Goal: Browse casually: Explore the website without a specific task or goal

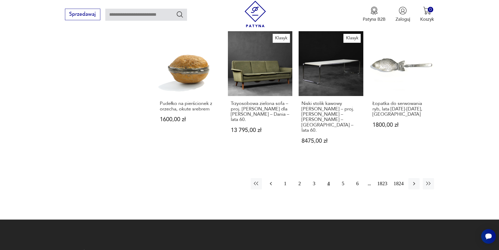
click at [269, 180] on icon "button" at bounding box center [271, 183] width 6 height 6
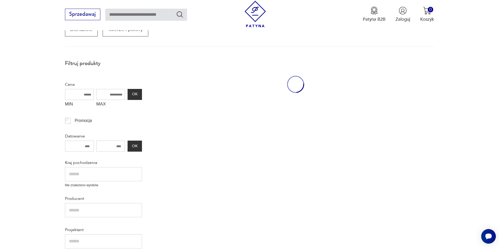
scroll to position [89, 0]
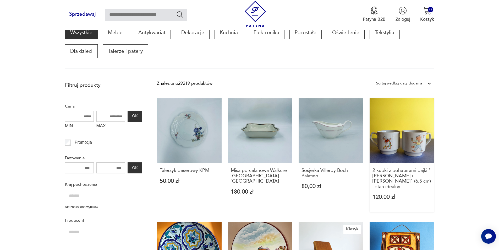
click at [393, 144] on link "2 kubki z bohaterami bajki "[PERSON_NAME] i [PERSON_NAME]" (6,5 cm) - stan idea…" at bounding box center [402, 155] width 65 height 114
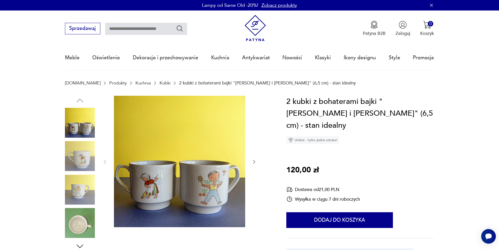
click at [256, 161] on icon "button" at bounding box center [253, 161] width 5 height 5
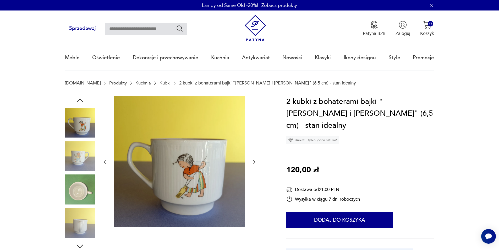
click at [256, 161] on icon "button" at bounding box center [253, 161] width 5 height 5
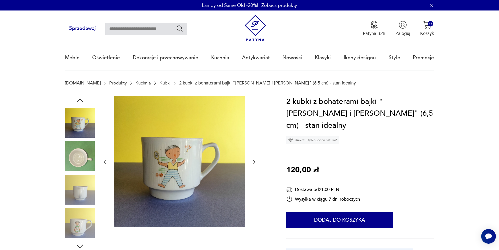
click at [256, 161] on icon "button" at bounding box center [253, 161] width 5 height 5
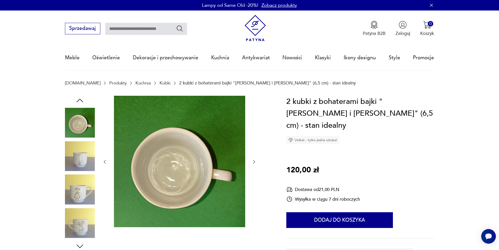
click at [256, 161] on icon "button" at bounding box center [253, 161] width 5 height 5
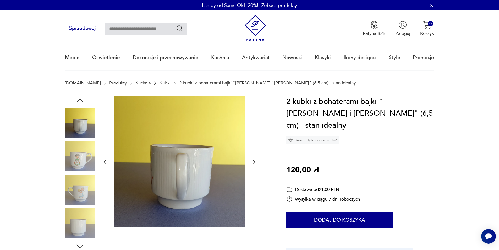
click at [256, 161] on icon "button" at bounding box center [253, 161] width 5 height 5
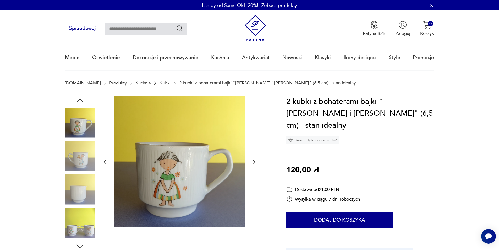
click at [256, 161] on icon "button" at bounding box center [253, 161] width 5 height 5
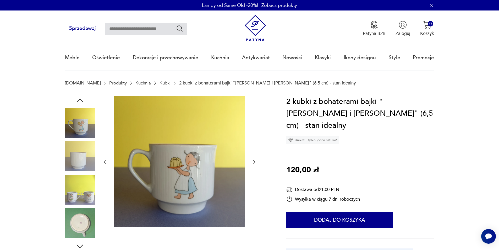
click at [256, 161] on icon "button" at bounding box center [253, 161] width 5 height 5
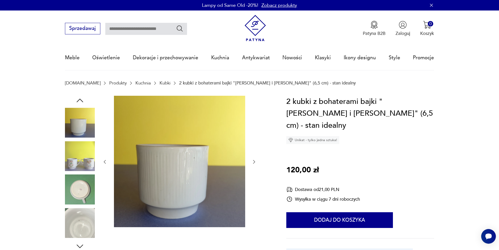
click at [256, 161] on icon "button" at bounding box center [253, 161] width 5 height 5
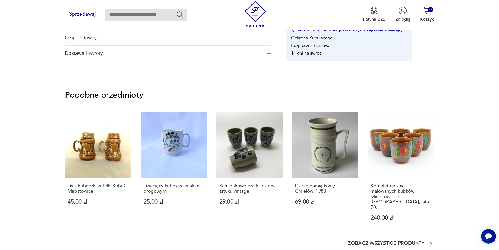
scroll to position [405, 0]
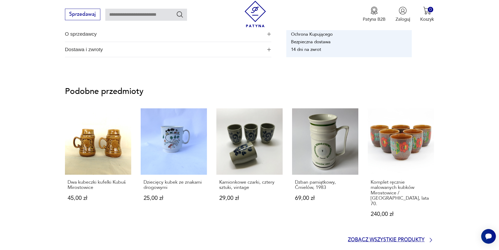
click at [432, 237] on icon at bounding box center [431, 240] width 6 height 6
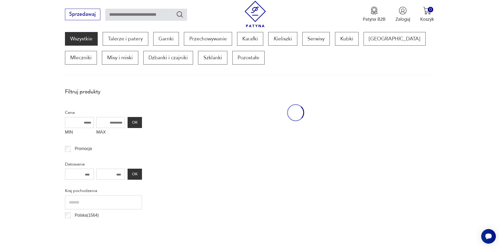
scroll to position [70, 0]
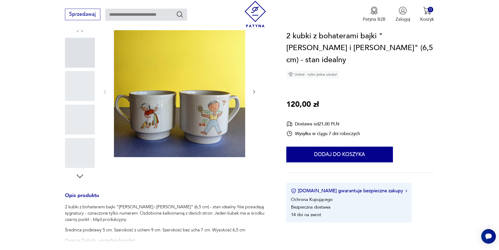
scroll to position [417, 0]
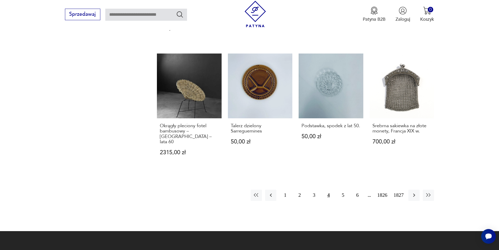
scroll to position [508, 0]
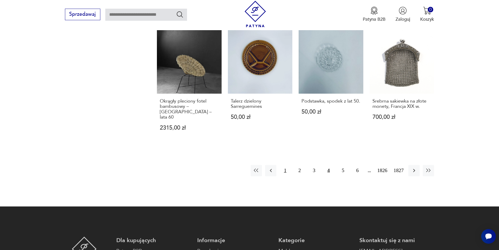
click at [284, 168] on button "1" at bounding box center [284, 170] width 11 height 11
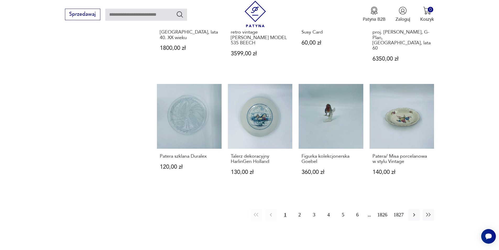
scroll to position [501, 0]
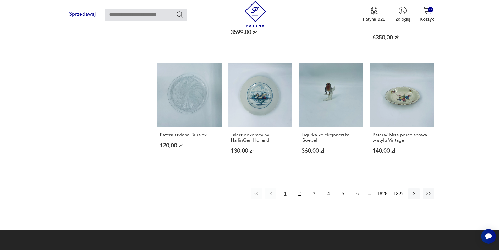
click at [301, 188] on button "2" at bounding box center [299, 193] width 11 height 11
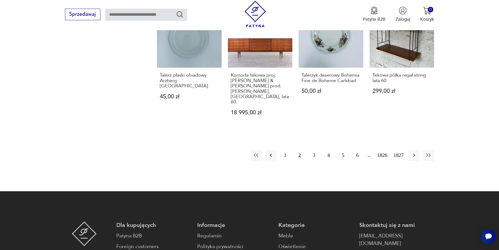
scroll to position [543, 0]
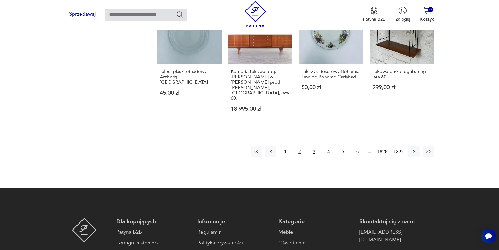
click at [314, 146] on button "3" at bounding box center [313, 151] width 11 height 11
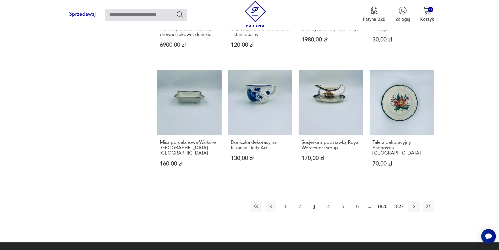
scroll to position [483, 0]
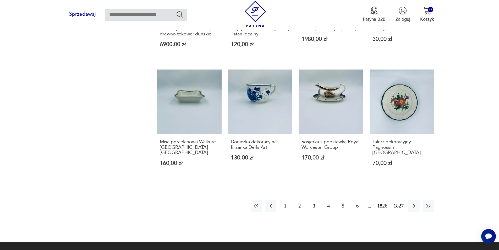
click at [329, 200] on button "4" at bounding box center [328, 205] width 11 height 11
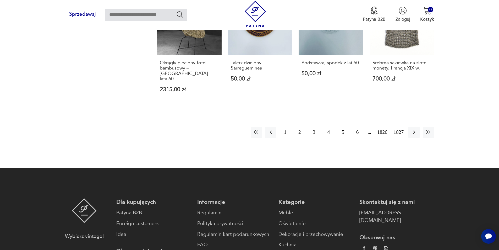
scroll to position [557, 0]
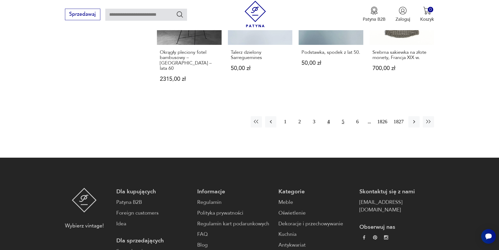
click at [344, 117] on button "5" at bounding box center [342, 121] width 11 height 11
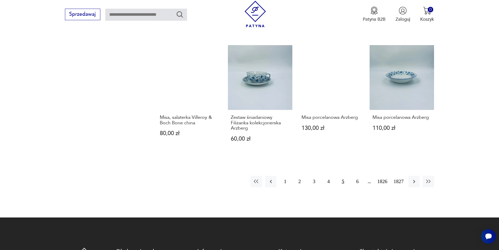
scroll to position [522, 0]
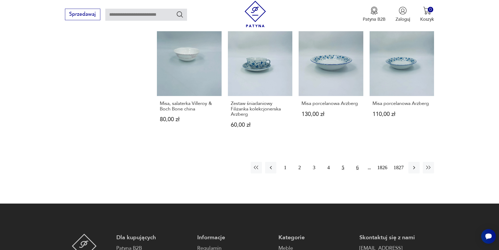
click at [360, 162] on button "6" at bounding box center [357, 167] width 11 height 11
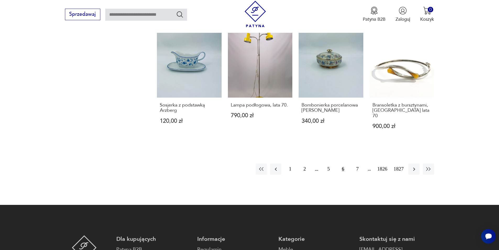
scroll to position [525, 0]
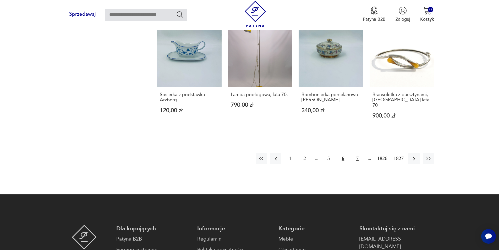
click at [358, 153] on button "7" at bounding box center [357, 158] width 11 height 11
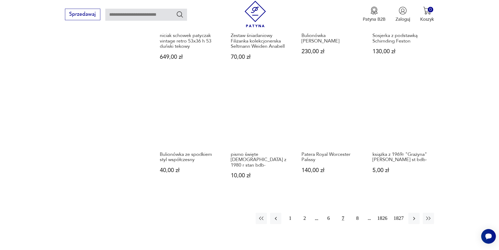
scroll to position [476, 0]
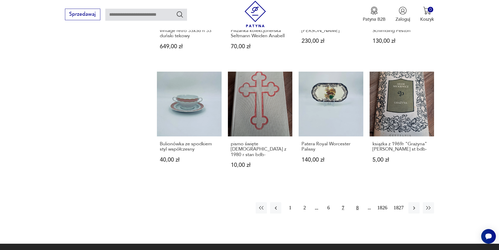
click at [357, 202] on button "8" at bounding box center [357, 207] width 11 height 11
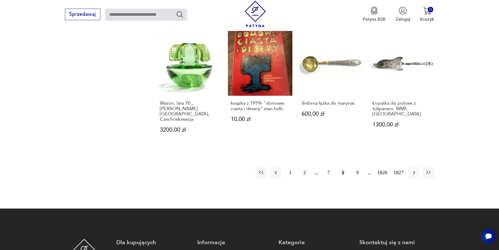
scroll to position [525, 0]
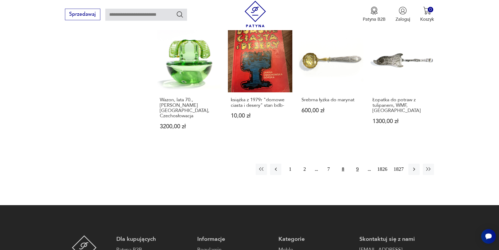
click at [357, 163] on button "9" at bounding box center [357, 168] width 11 height 11
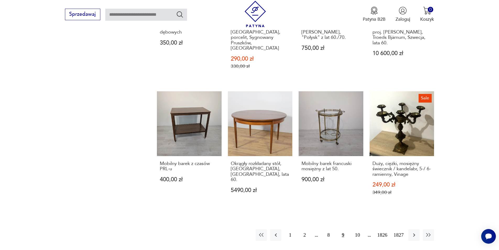
scroll to position [508, 0]
